Goal: Task Accomplishment & Management: Manage account settings

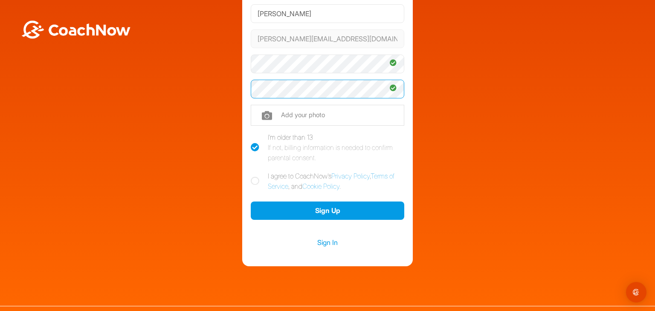
scroll to position [104, 0]
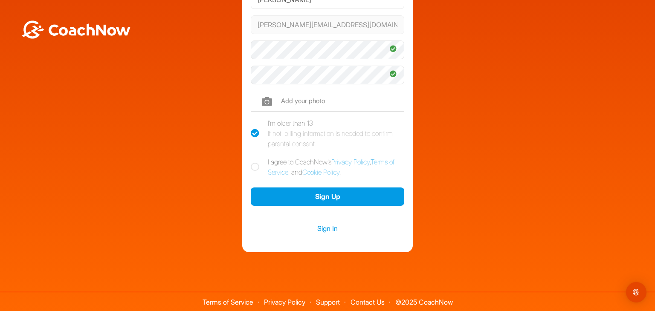
click at [251, 167] on icon at bounding box center [255, 167] width 9 height 9
click at [251, 162] on input "I agree to CoachNow's Privacy Policy , Terms of Service , and Cookie Policy ." at bounding box center [254, 160] width 6 height 6
checkbox input "true"
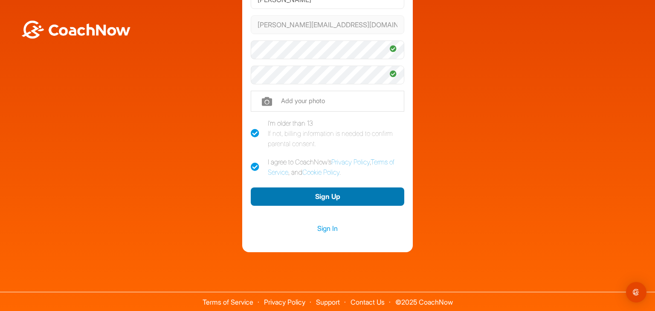
click at [322, 194] on button "Sign Up" at bounding box center [327, 197] width 153 height 18
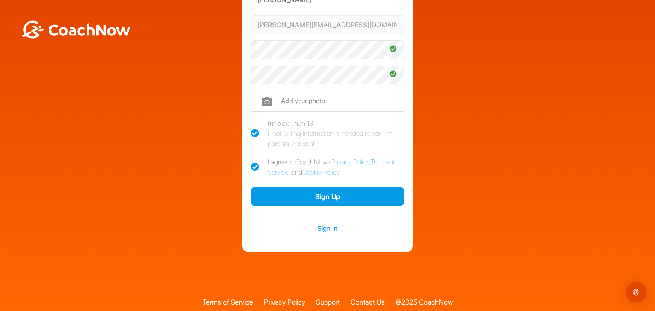
scroll to position [19, 0]
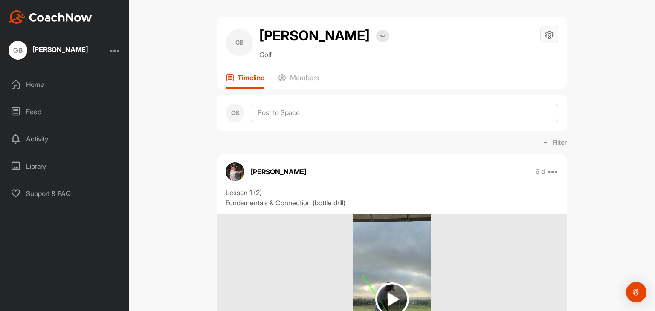
click at [544, 35] on icon at bounding box center [549, 35] width 10 height 10
click at [240, 42] on div "GB" at bounding box center [238, 42] width 27 height 27
click at [379, 37] on img at bounding box center [382, 36] width 6 height 4
click at [116, 51] on div at bounding box center [115, 50] width 10 height 10
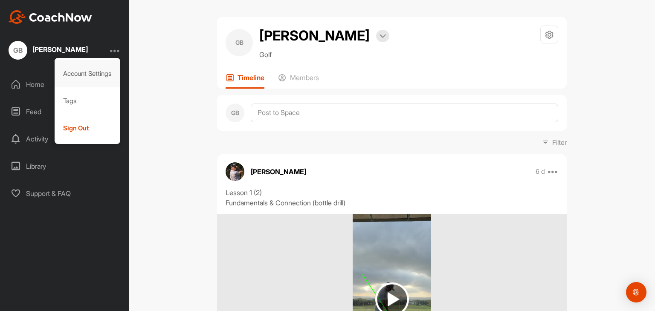
click at [90, 72] on div "Account Settings" at bounding box center [88, 73] width 66 height 27
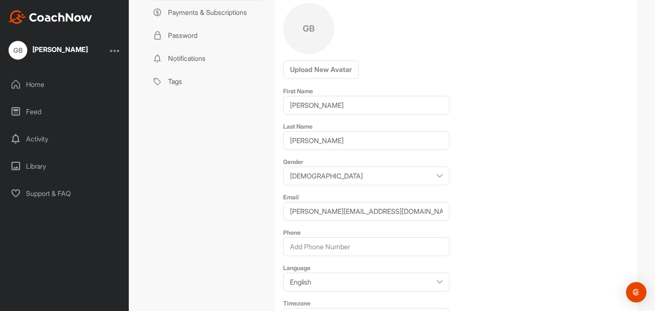
scroll to position [128, 0]
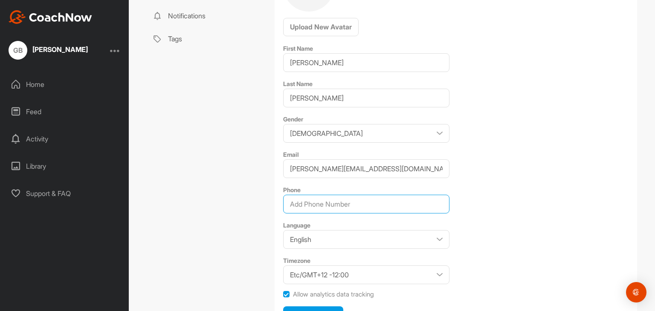
click at [300, 197] on input "Phone" at bounding box center [366, 204] width 166 height 19
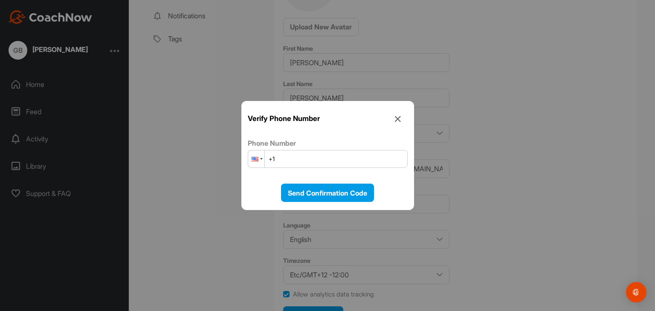
click at [257, 160] on div at bounding box center [254, 159] width 7 height 5
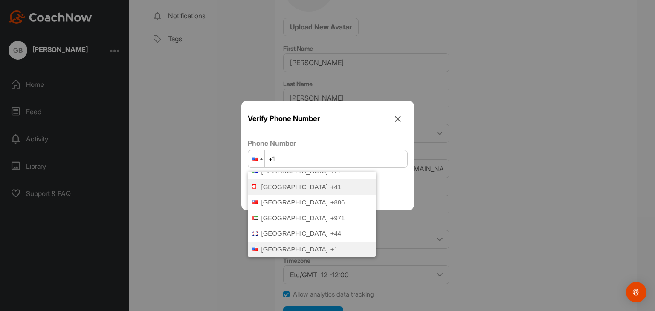
scroll to position [105, 0]
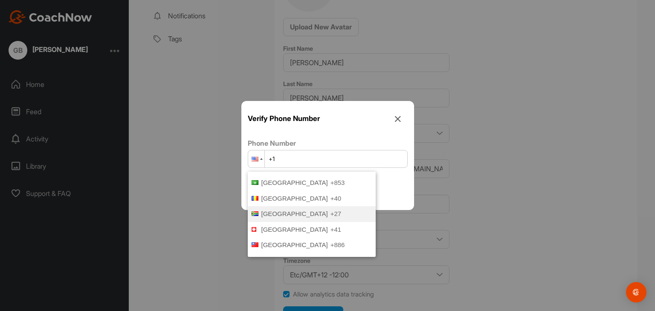
click at [271, 212] on span "South Africa" at bounding box center [294, 213] width 66 height 7
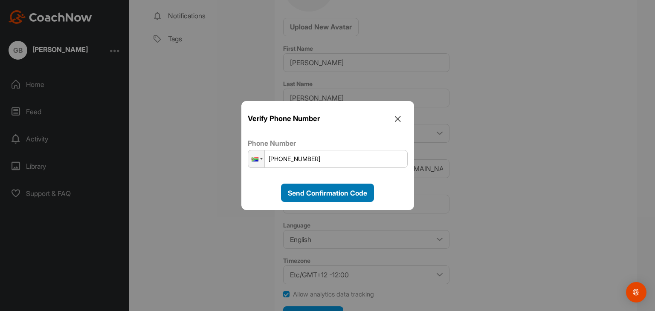
type input "+27 760 518 290"
click at [304, 192] on span "Send Confirmation Code" at bounding box center [327, 193] width 79 height 9
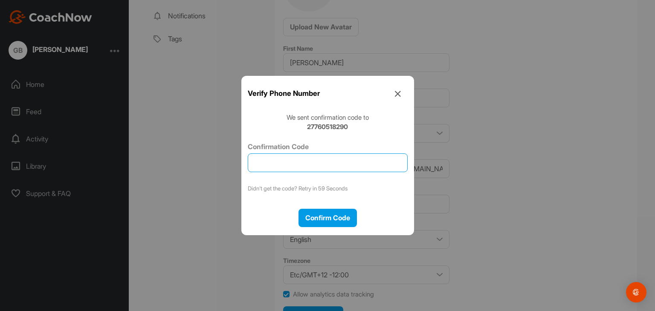
click at [283, 162] on input "Confirmation Code" at bounding box center [328, 162] width 160 height 19
type input "944773"
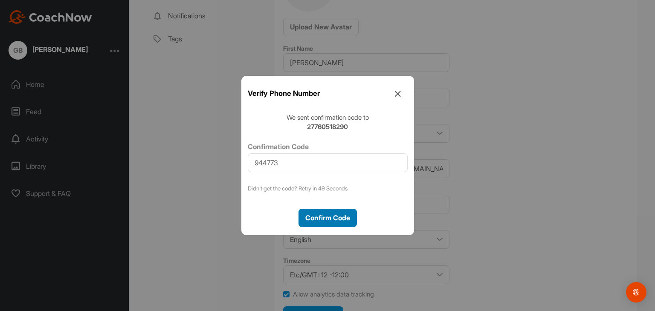
click at [316, 217] on span "Confirm Code" at bounding box center [327, 218] width 45 height 9
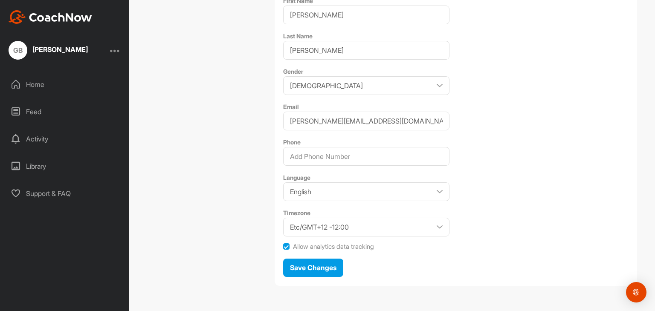
scroll to position [176, 0]
click at [299, 155] on input "Phone" at bounding box center [366, 156] width 166 height 19
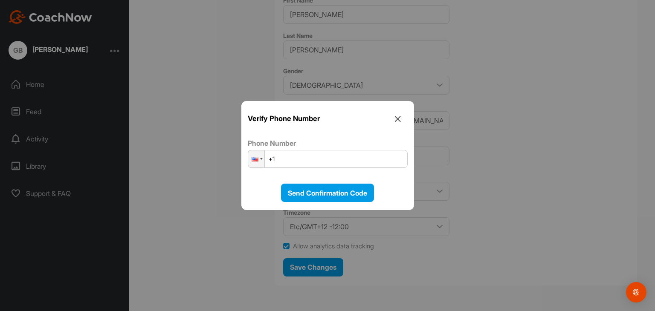
click at [404, 115] on icon at bounding box center [397, 118] width 19 height 19
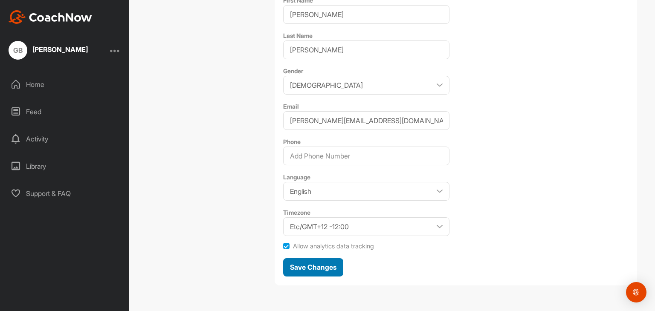
click at [312, 266] on span "Save Changes" at bounding box center [313, 267] width 46 height 9
click at [309, 223] on select "Etc/GMT+12 -12:00 Etc/GMT+11 -11:00 Pacific/Midway -11:00 Pacific/Niue -11:00 P…" at bounding box center [366, 226] width 166 height 19
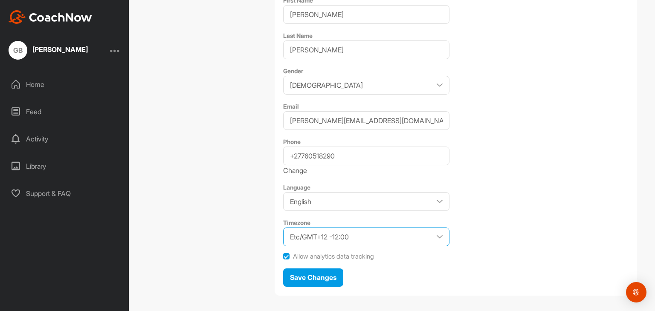
click at [300, 237] on select "Etc/GMT+12 -12:00 Etc/GMT+11 -11:00 Pacific/Midway -11:00 Pacific/Niue -11:00 P…" at bounding box center [366, 237] width 166 height 19
select select "Africa/Johannesburg +02:00"
click at [283, 228] on select "Etc/GMT+12 -12:00 Etc/GMT+11 -11:00 Pacific/Midway -11:00 Pacific/Niue -11:00 P…" at bounding box center [366, 237] width 166 height 19
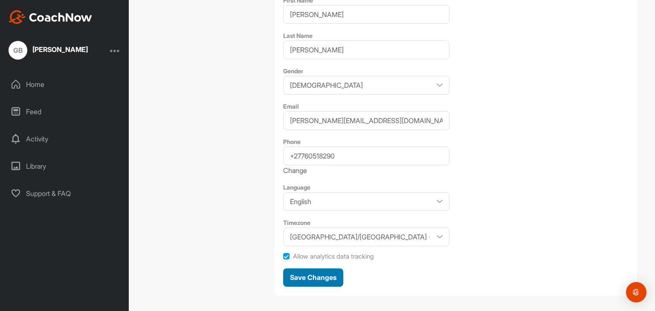
click at [312, 277] on span "Save Changes" at bounding box center [313, 277] width 46 height 9
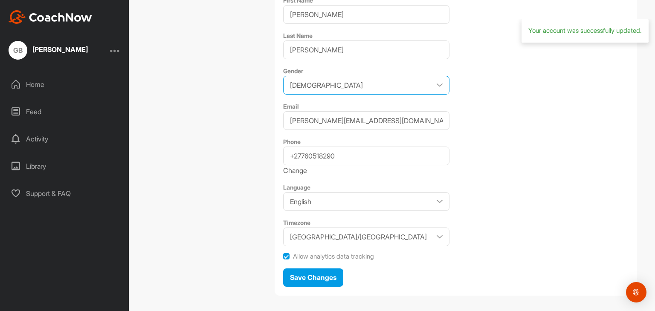
click at [317, 87] on select "Male Female" at bounding box center [366, 85] width 166 height 19
select select "Female"
click at [283, 76] on select "Male Female" at bounding box center [366, 85] width 166 height 19
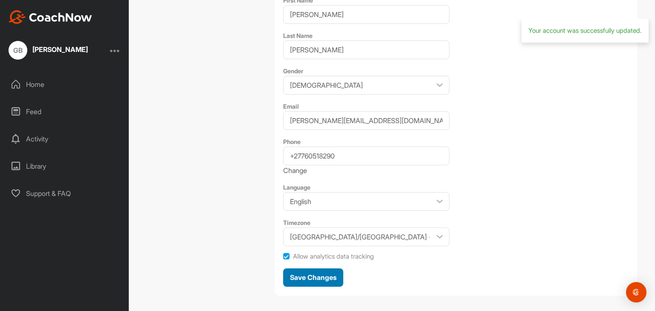
click at [310, 275] on span "Save Changes" at bounding box center [313, 277] width 46 height 9
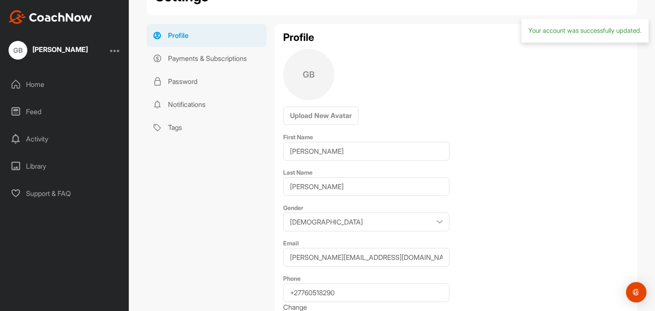
scroll to position [0, 0]
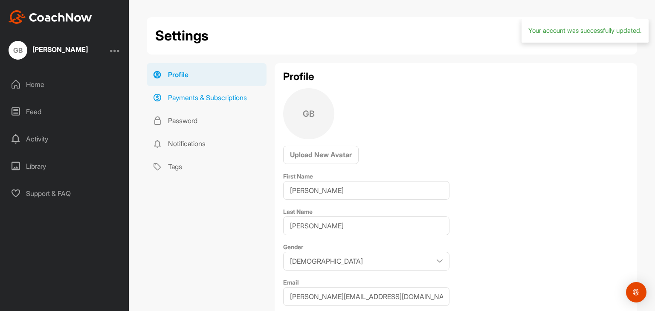
click at [207, 101] on link "Payments & Subscriptions" at bounding box center [207, 97] width 120 height 23
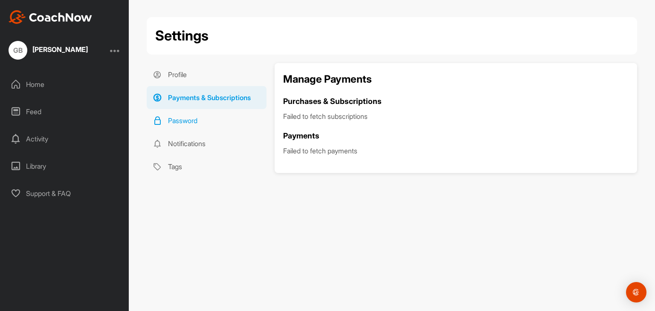
click at [191, 118] on link "Password" at bounding box center [207, 120] width 120 height 23
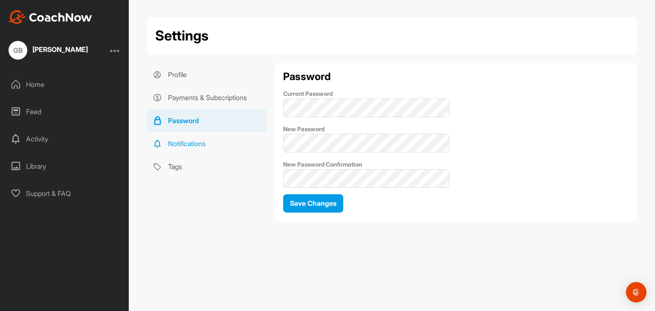
click at [193, 143] on link "Notifications" at bounding box center [207, 143] width 120 height 23
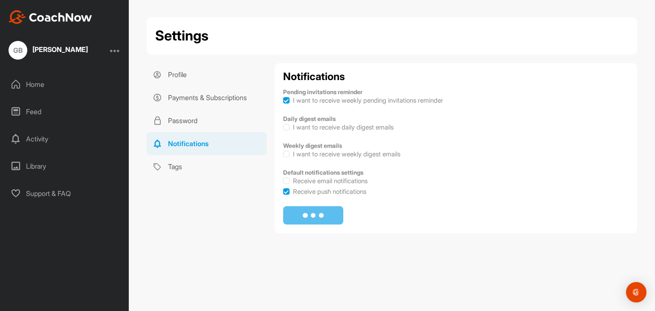
checkbox input "true"
click at [286, 100] on label at bounding box center [286, 100] width 6 height 6
click at [283, 98] on input "I want to receive weekly pending invitations reminder" at bounding box center [283, 97] width 0 height 0
checkbox input "false"
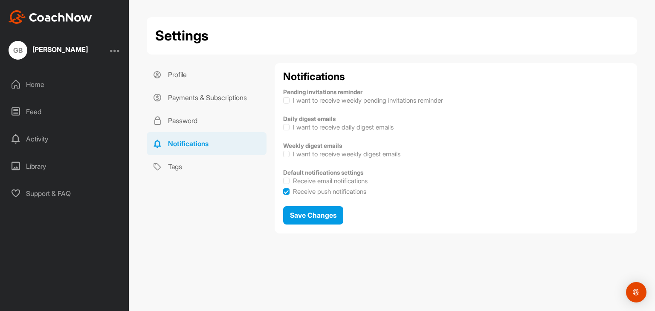
click at [285, 191] on label at bounding box center [286, 191] width 6 height 6
click at [283, 189] on input "Receive push notifications" at bounding box center [283, 188] width 0 height 0
checkbox input "false"
click at [315, 216] on span "Save Changes" at bounding box center [313, 215] width 46 height 9
click at [183, 167] on link "Tags" at bounding box center [207, 166] width 120 height 23
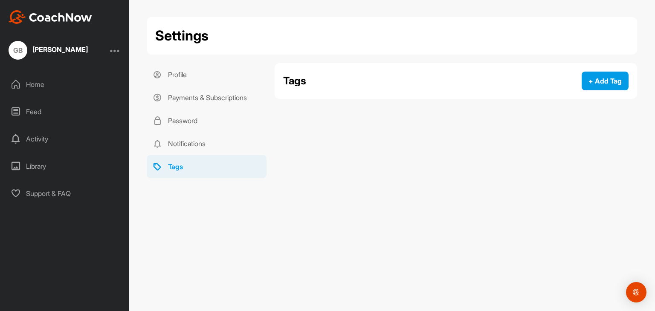
click at [35, 142] on div "Activity" at bounding box center [65, 138] width 120 height 21
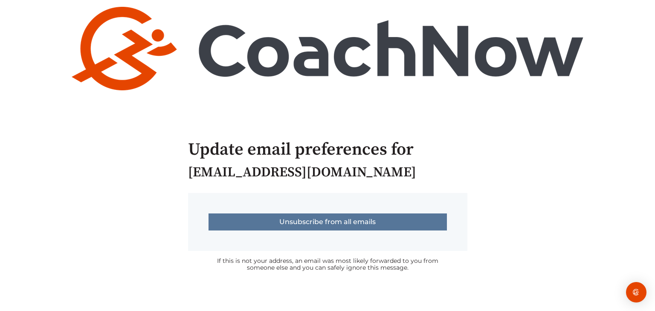
drag, startPoint x: 0, startPoint y: 0, endPoint x: 323, endPoint y: 223, distance: 392.7
click at [323, 223] on input "Unsubscribe from all emails" at bounding box center [327, 222] width 238 height 17
